Goal: Task Accomplishment & Management: Use online tool/utility

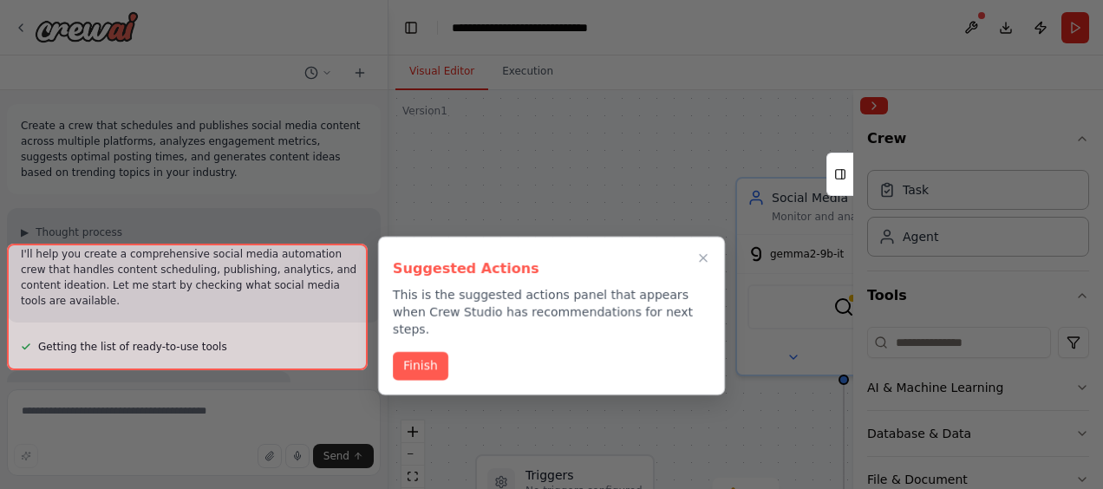
scroll to position [2362, 0]
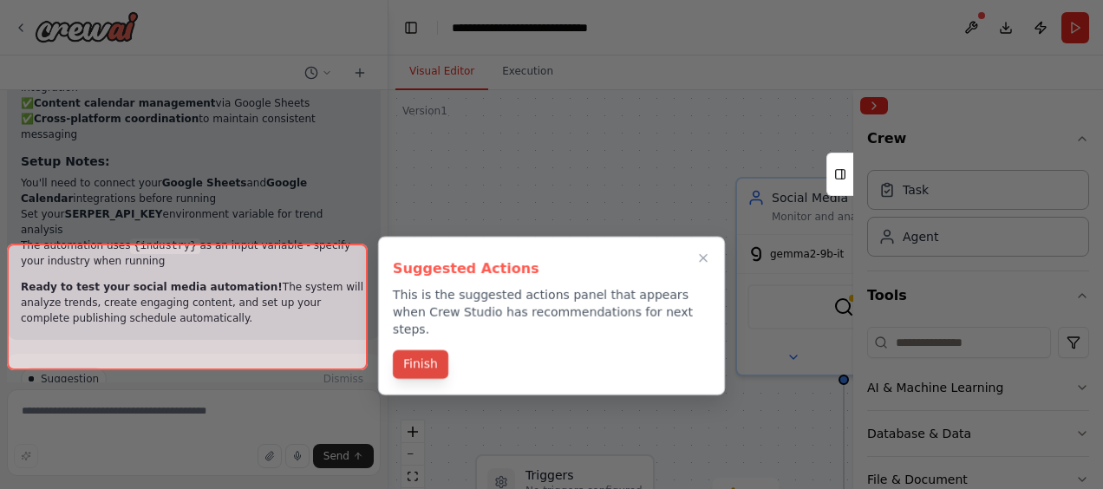
click at [421, 350] on button "Finish" at bounding box center [420, 364] width 55 height 29
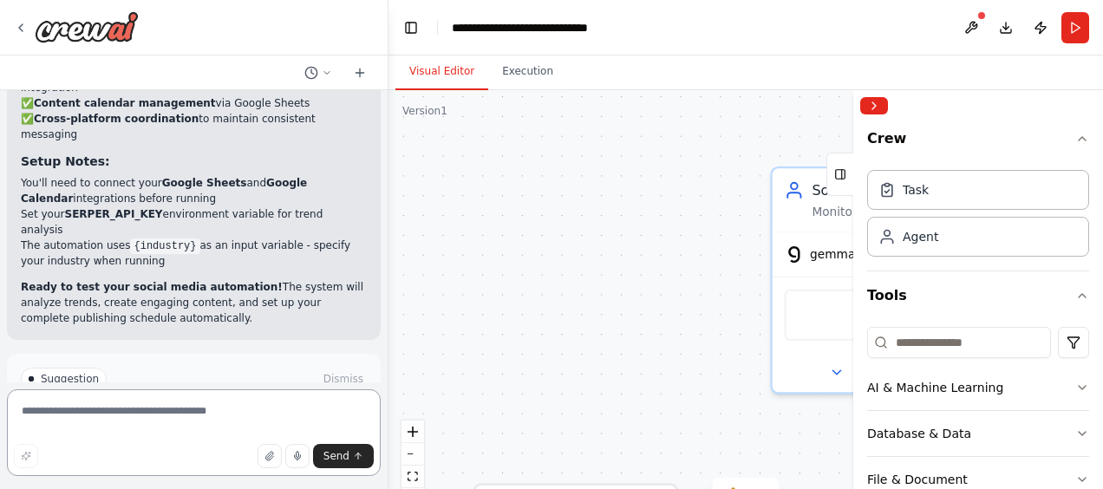
click at [140, 421] on textarea at bounding box center [194, 432] width 374 height 87
click at [239, 411] on textarea "**********" at bounding box center [194, 432] width 374 height 87
type textarea "**********"
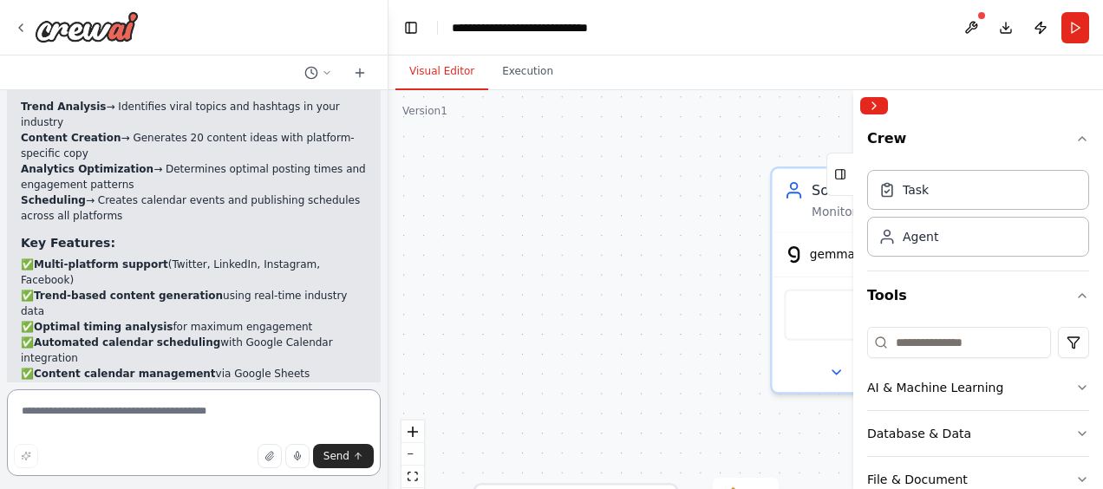
scroll to position [2280, 0]
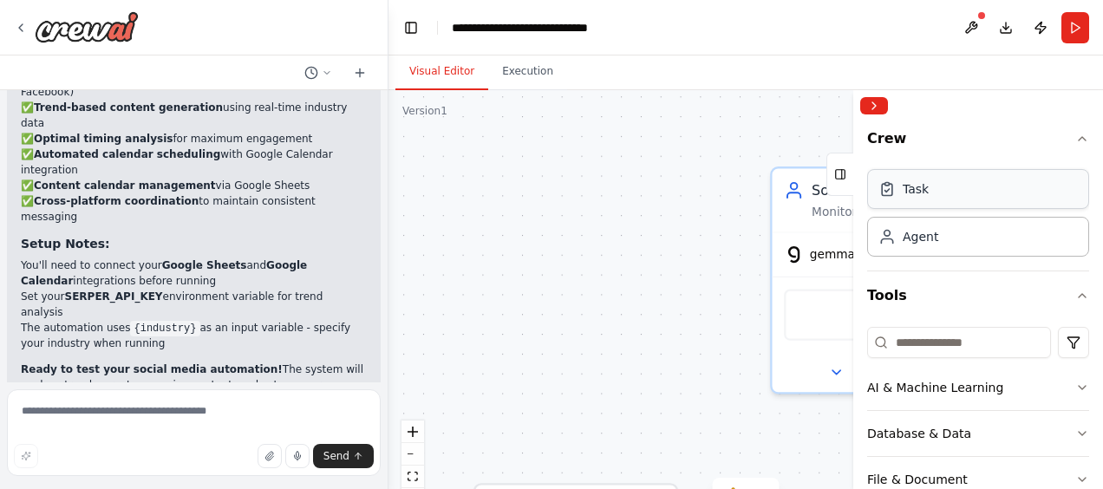
click at [975, 192] on div "Task" at bounding box center [978, 189] width 222 height 40
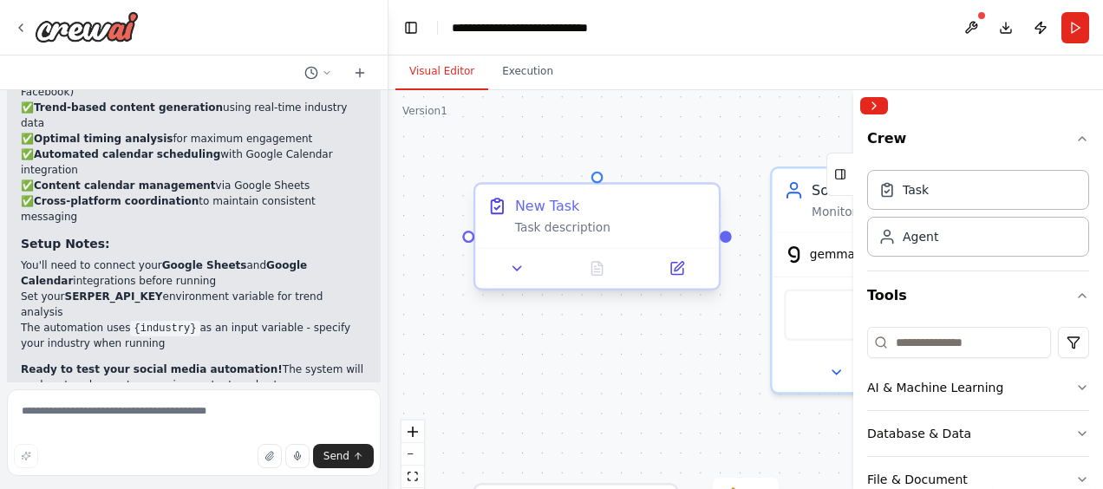
drag, startPoint x: 744, startPoint y: 233, endPoint x: 499, endPoint y: 213, distance: 246.2
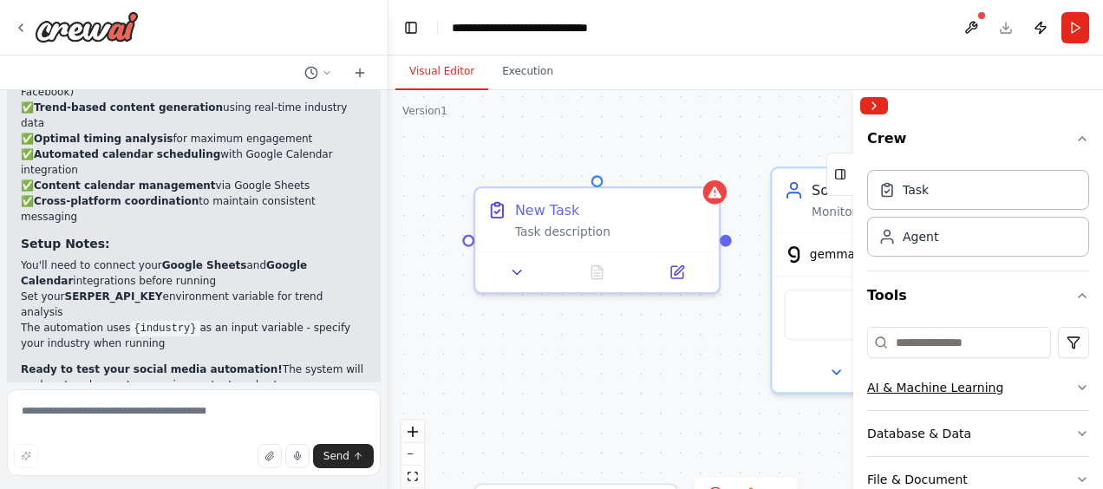
scroll to position [2222, 0]
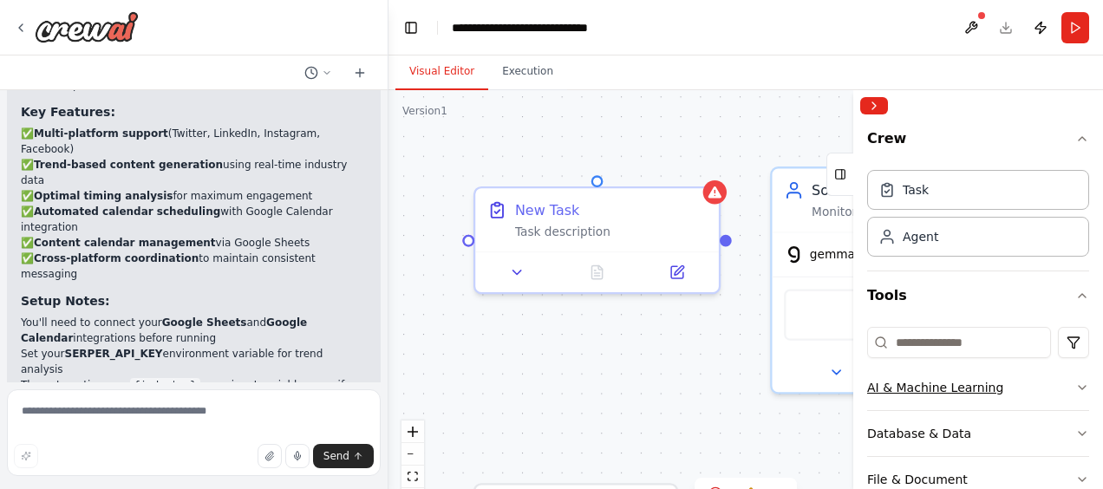
click at [897, 388] on div "AI & Machine Learning" at bounding box center [935, 387] width 136 height 17
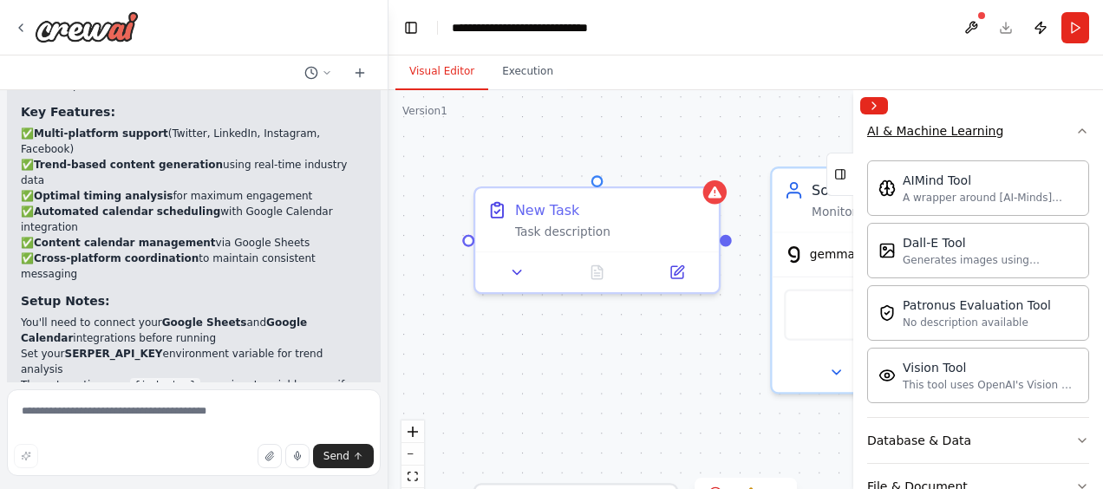
scroll to position [234, 0]
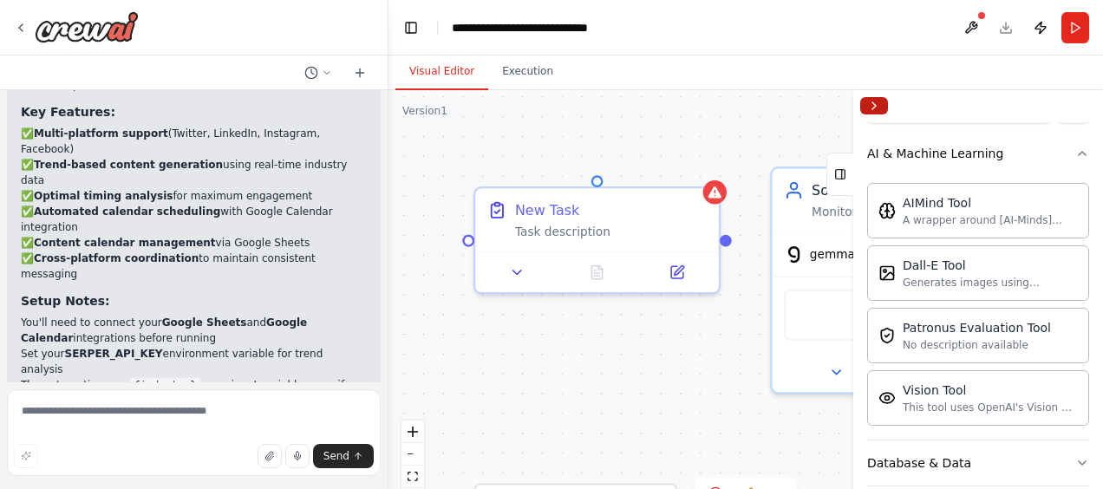
click at [876, 99] on button "Collapse right sidebar" at bounding box center [874, 105] width 28 height 17
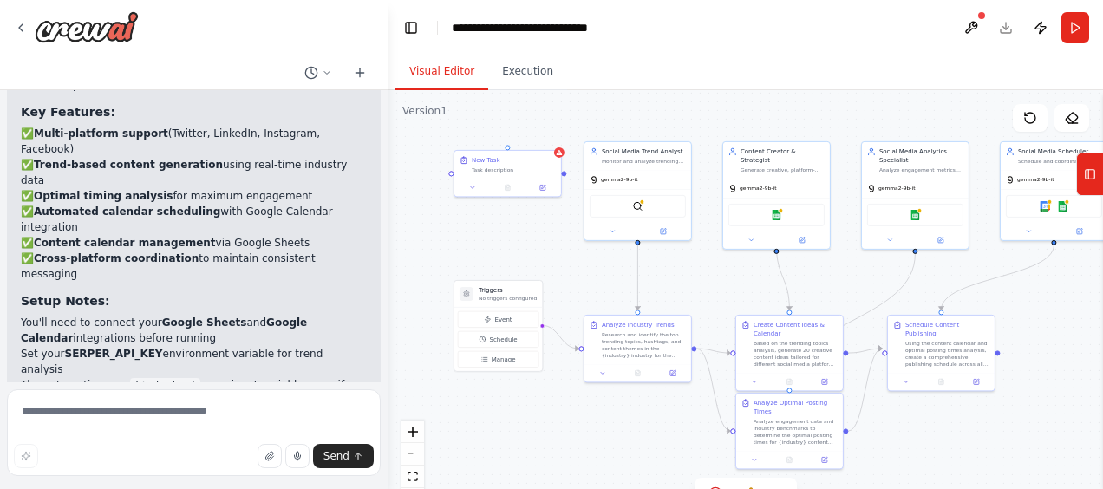
drag, startPoint x: 792, startPoint y: 356, endPoint x: 581, endPoint y: 267, distance: 228.8
click at [581, 267] on div ".deletable-edge-delete-btn { width: 20px; height: 20px; border: 0px solid #ffff…" at bounding box center [745, 307] width 714 height 434
click at [470, 173] on div "New Task Task description" at bounding box center [507, 163] width 107 height 28
click at [544, 133] on icon at bounding box center [547, 132] width 10 height 10
click at [1070, 26] on button "Run" at bounding box center [1075, 27] width 28 height 31
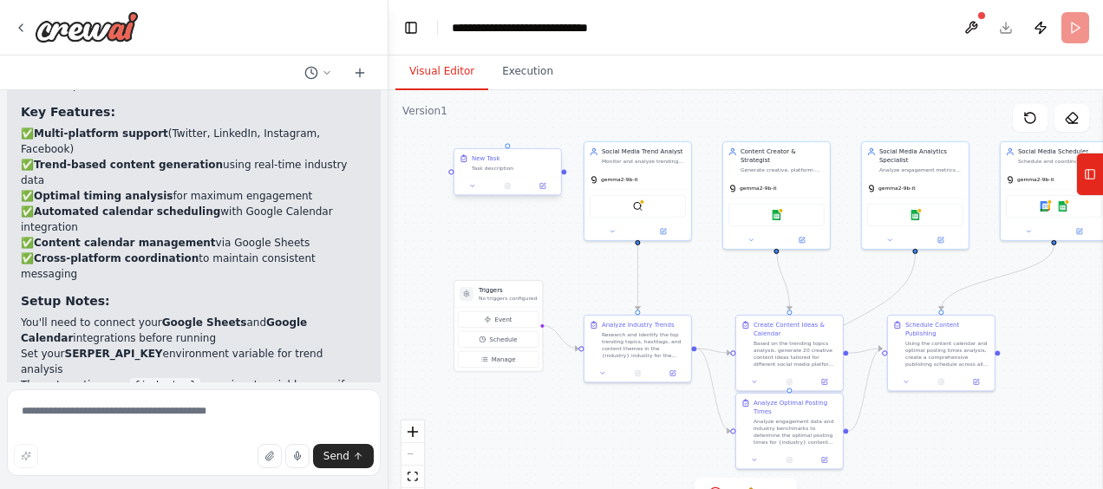
click at [547, 166] on div "Task description" at bounding box center [514, 168] width 84 height 7
click at [547, 129] on icon at bounding box center [547, 132] width 10 height 10
click at [501, 133] on button "Confirm" at bounding box center [498, 132] width 62 height 21
click at [1068, 28] on header "**********" at bounding box center [745, 27] width 714 height 55
